Goal: Task Accomplishment & Management: Use online tool/utility

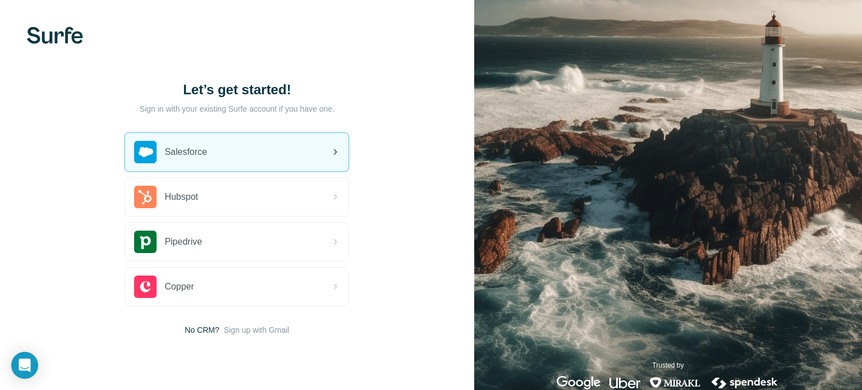
click at [242, 146] on div "Salesforce" at bounding box center [236, 152] width 223 height 38
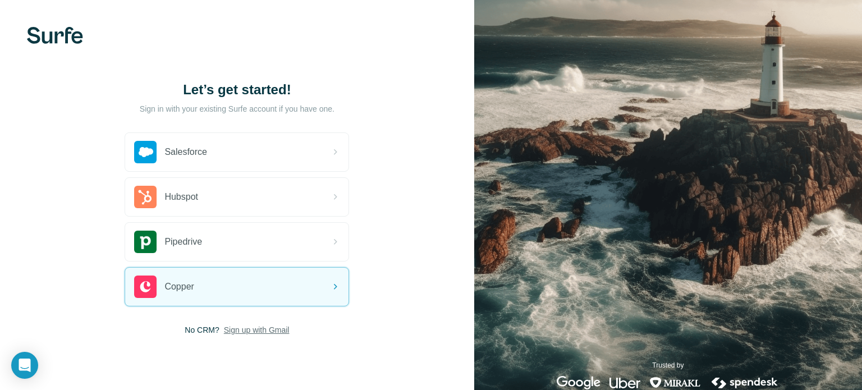
click at [243, 334] on span "Sign up with Gmail" at bounding box center [257, 329] width 66 height 11
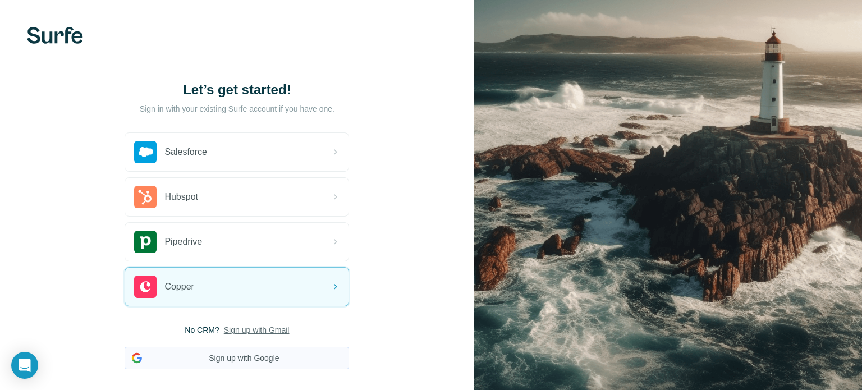
click at [248, 355] on button "Sign up with Google" at bounding box center [237, 358] width 224 height 22
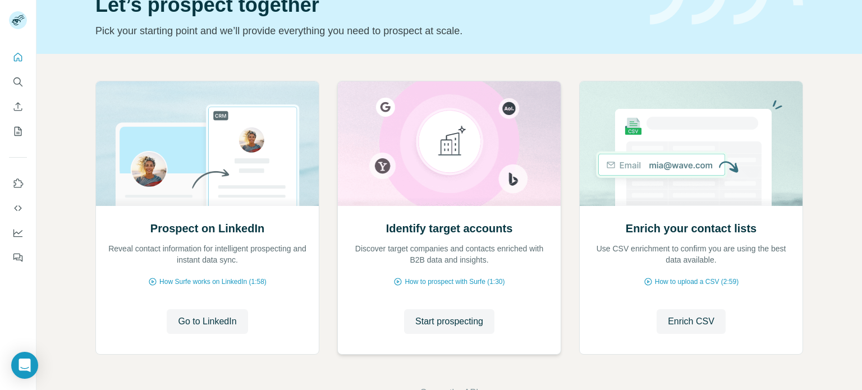
scroll to position [57, 0]
click at [442, 324] on span "Start prospecting" at bounding box center [449, 322] width 68 height 13
